Goal: Task Accomplishment & Management: Manage account settings

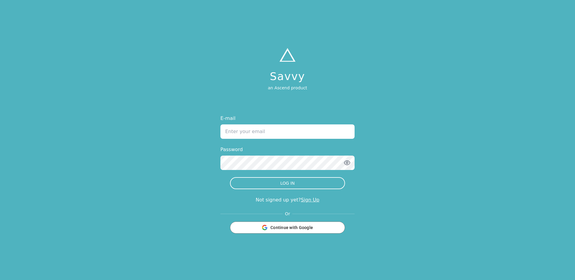
click at [366, 104] on div "Savvy an Ascend product E-mail Password LOG IN Not signed up yet? Sign Up Or Co…" at bounding box center [287, 140] width 575 height 280
click at [373, 117] on div "Savvy an Ascend product E-mail Password LOG IN Not signed up yet? Sign Up Or Co…" at bounding box center [287, 140] width 575 height 280
click at [311, 225] on div "Continue with Google" at bounding box center [285, 227] width 107 height 11
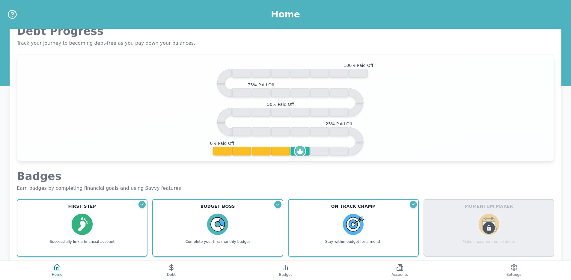
scroll to position [149, 0]
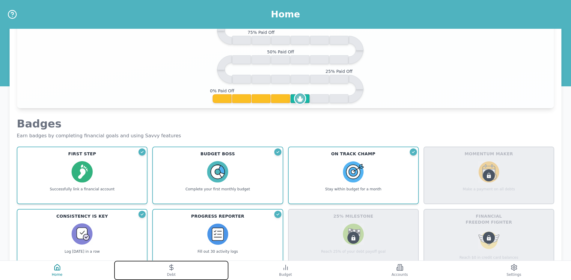
click at [174, 274] on span "Debt" at bounding box center [171, 274] width 9 height 5
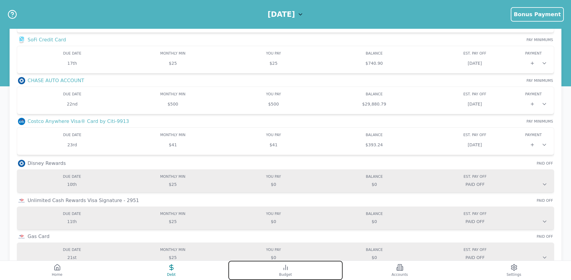
click at [295, 264] on button "Budget" at bounding box center [285, 270] width 114 height 19
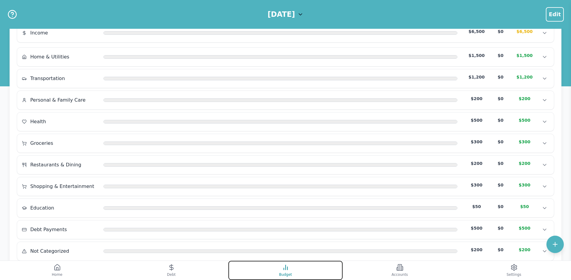
scroll to position [95, 0]
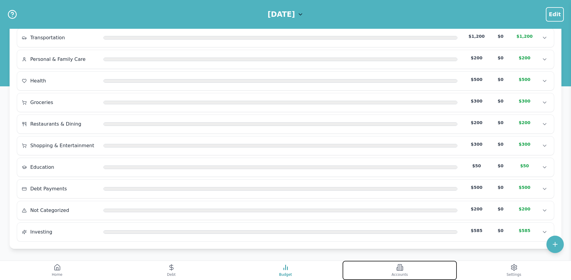
click at [405, 269] on button "Accounts" at bounding box center [399, 270] width 114 height 19
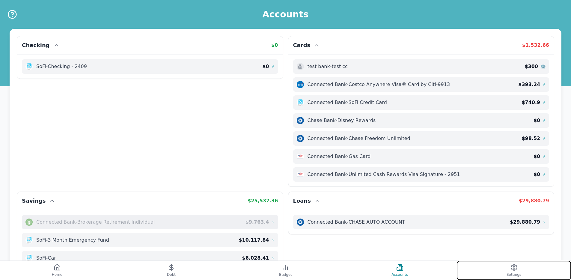
click at [470, 267] on button "Settings" at bounding box center [514, 270] width 114 height 19
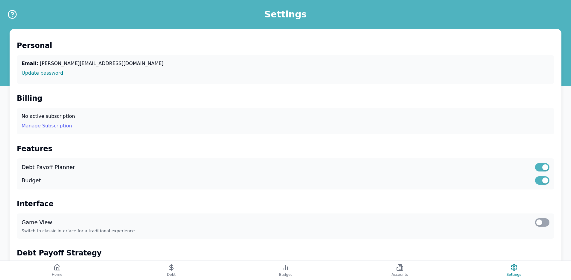
click at [46, 125] on link "Manage Subscription" at bounding box center [286, 125] width 528 height 7
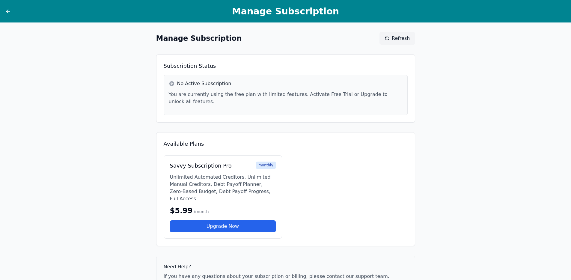
click at [237, 107] on div "No Active Subscription You are currently using the free plan with limited featu…" at bounding box center [286, 95] width 244 height 40
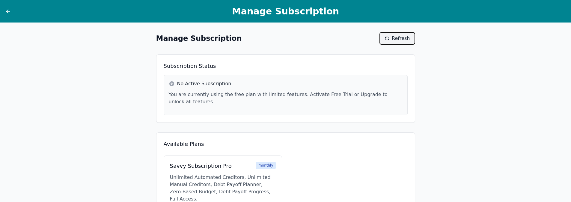
click at [413, 41] on button "Refresh" at bounding box center [396, 38] width 35 height 13
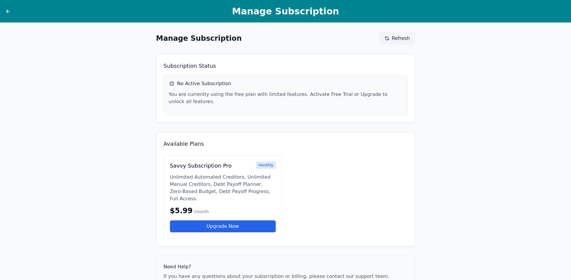
click at [13, 12] on div at bounding box center [20, 11] width 30 height 7
click at [6, 10] on icon at bounding box center [8, 11] width 6 height 6
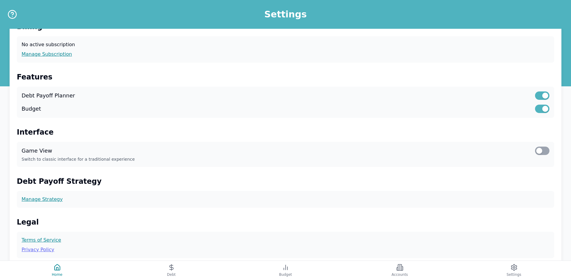
scroll to position [132, 0]
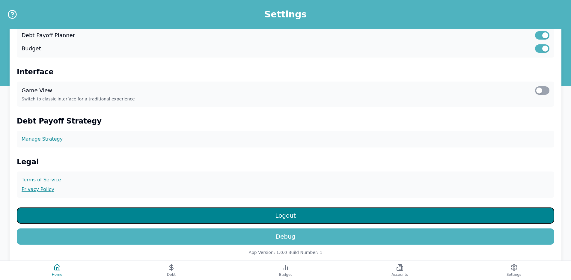
click at [218, 217] on button "Logout" at bounding box center [285, 215] width 537 height 16
